Goal: Transaction & Acquisition: Purchase product/service

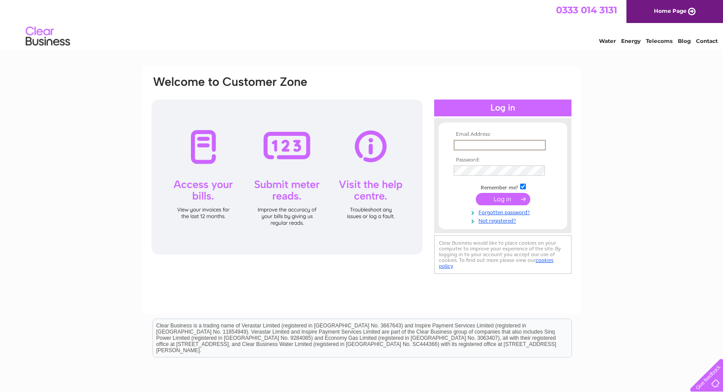
type input "Ashley@fleurandblume.com"
click at [503, 198] on input "submit" at bounding box center [503, 199] width 54 height 12
click at [501, 202] on input "submit" at bounding box center [503, 198] width 54 height 12
click at [491, 197] on input "submit" at bounding box center [503, 198] width 54 height 12
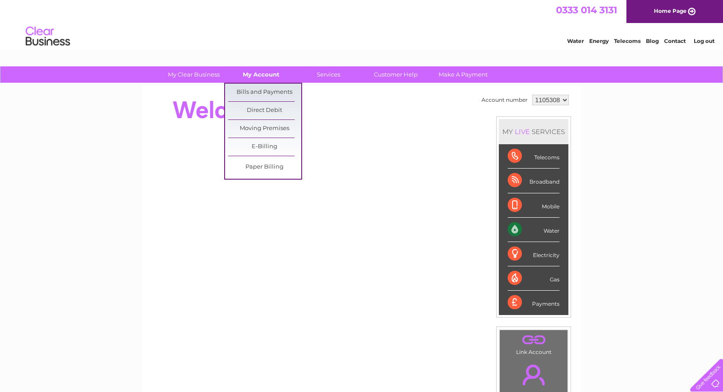
click at [255, 74] on link "My Account" at bounding box center [261, 74] width 73 height 16
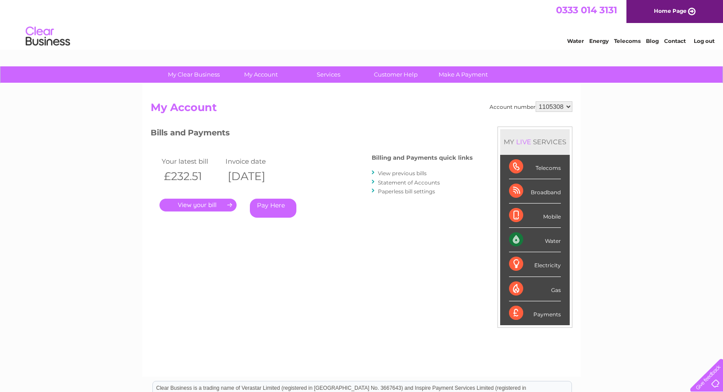
click at [397, 182] on link "Statement of Accounts" at bounding box center [409, 182] width 62 height 7
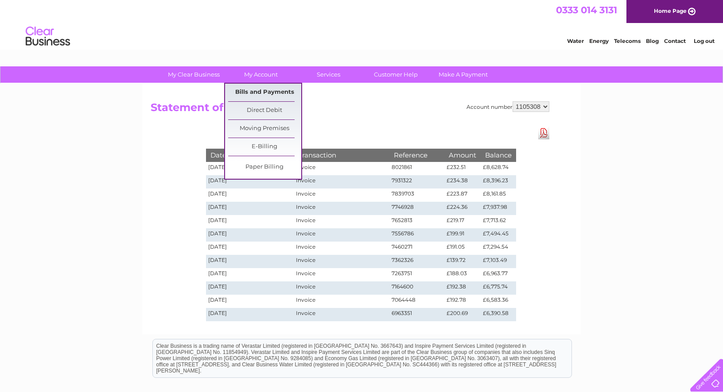
click at [264, 92] on link "Bills and Payments" at bounding box center [264, 93] width 73 height 18
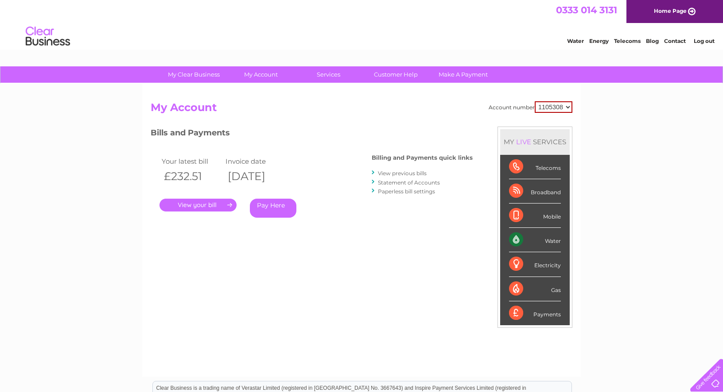
click at [273, 204] on link "Pay Here" at bounding box center [273, 208] width 46 height 19
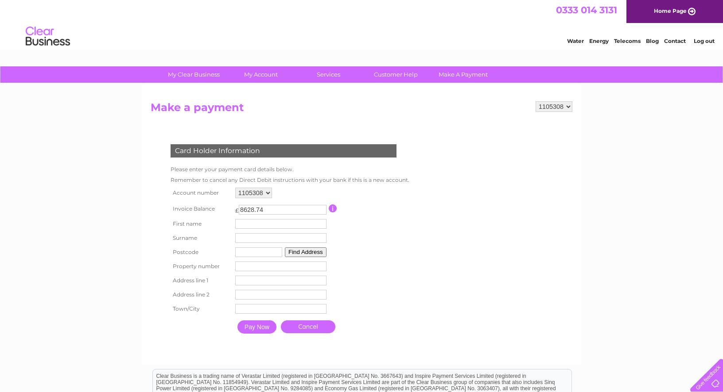
click at [314, 330] on link "Cancel" at bounding box center [308, 327] width 54 height 13
